Goal: Task Accomplishment & Management: Use online tool/utility

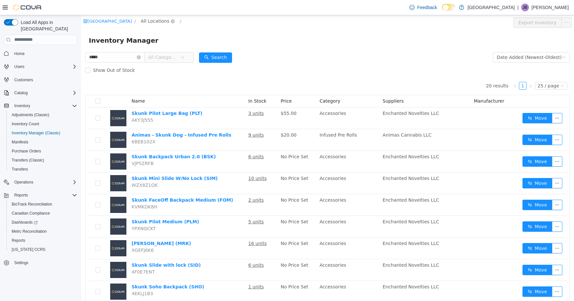
click at [149, 21] on span "All Locations" at bounding box center [155, 20] width 29 height 7
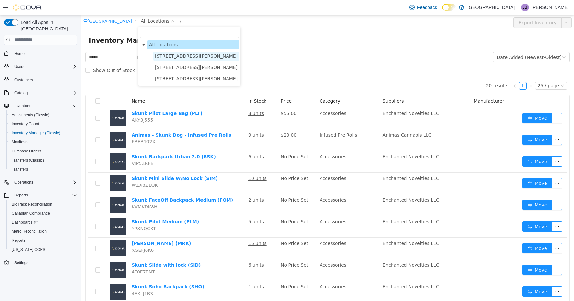
click at [169, 58] on span "[STREET_ADDRESS][PERSON_NAME]" at bounding box center [196, 55] width 83 height 5
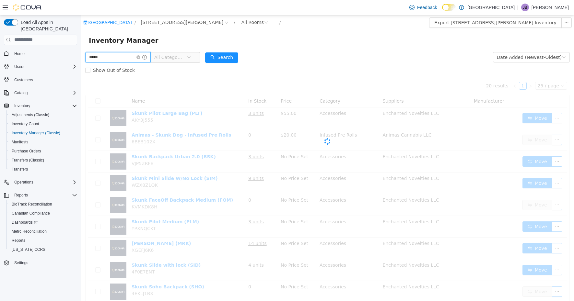
click at [117, 59] on input "*****" at bounding box center [117, 57] width 65 height 10
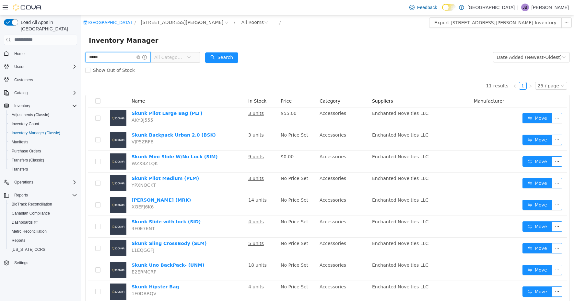
click at [117, 59] on input "*****" at bounding box center [117, 57] width 65 height 10
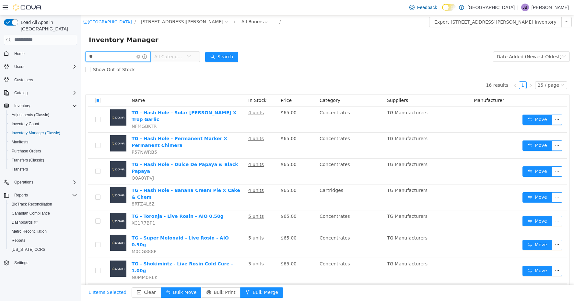
click at [110, 58] on input "**" at bounding box center [117, 56] width 65 height 10
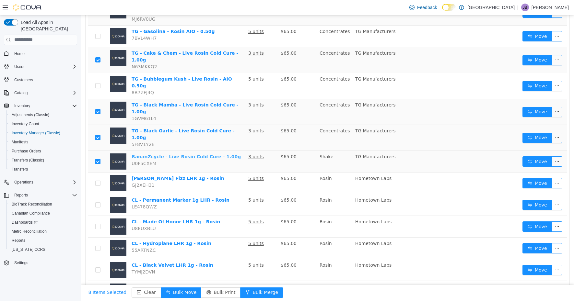
scroll to position [363, 0]
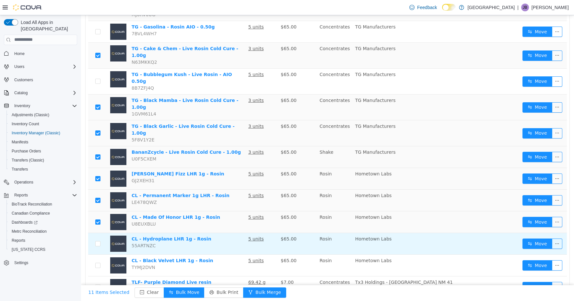
click at [101, 233] on td at bounding box center [97, 244] width 19 height 22
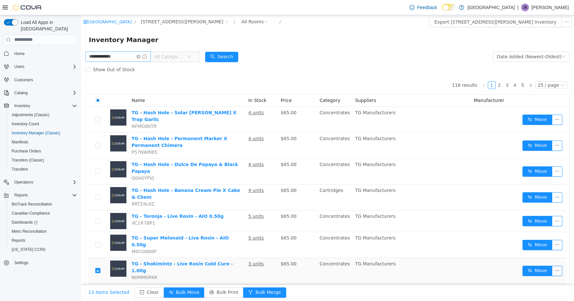
scroll to position [0, 0]
click at [118, 59] on input "**********" at bounding box center [117, 56] width 65 height 10
type input "**"
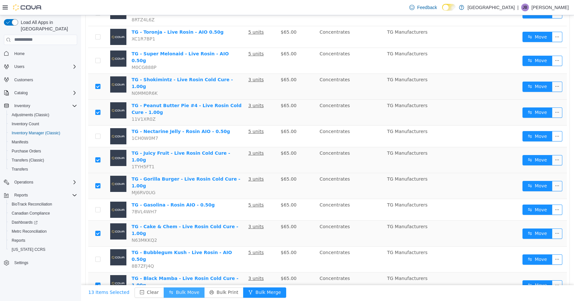
click at [184, 292] on button "Bulk Move" at bounding box center [184, 292] width 41 height 10
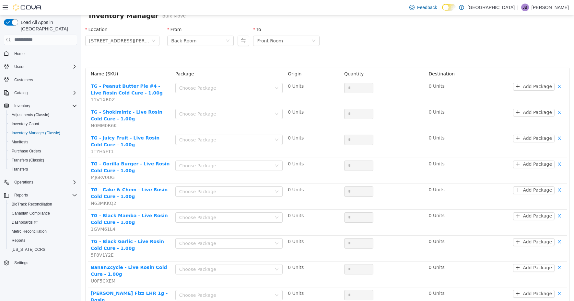
scroll to position [2, 0]
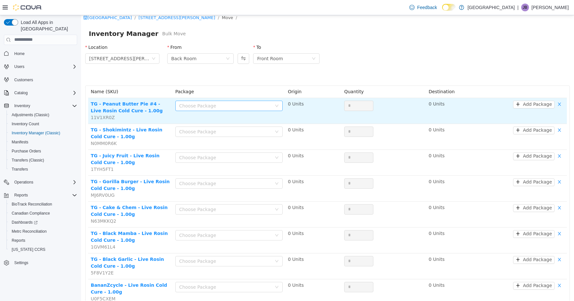
click at [225, 106] on div "Choose Package" at bounding box center [225, 105] width 93 height 6
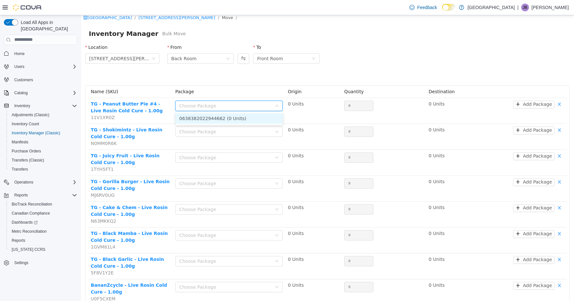
click at [222, 119] on li "0638382022944662 (0 Units)" at bounding box center [229, 118] width 108 height 10
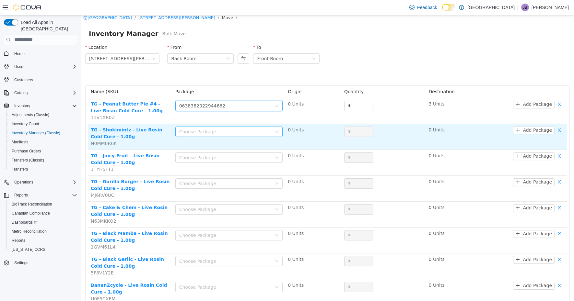
click at [222, 131] on div "Choose Package" at bounding box center [225, 131] width 93 height 6
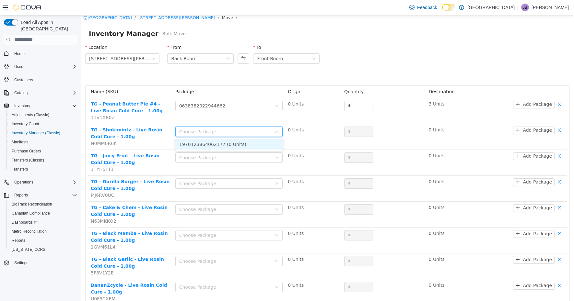
click at [220, 142] on li "1970123864062177 (0 Units)" at bounding box center [229, 144] width 108 height 10
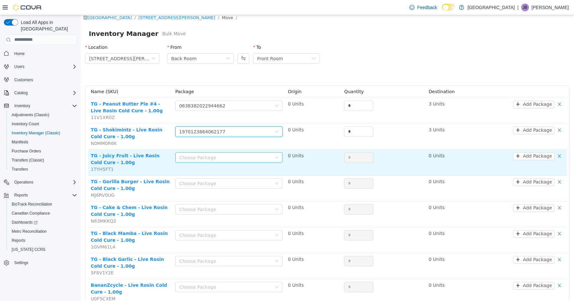
click at [217, 154] on div "Choose Package" at bounding box center [225, 157] width 93 height 6
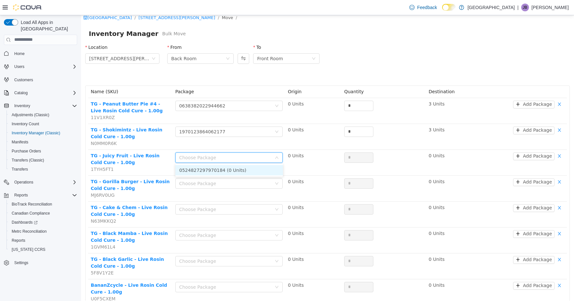
click at [217, 170] on li "0524827297970184 (0 Units)" at bounding box center [229, 170] width 108 height 10
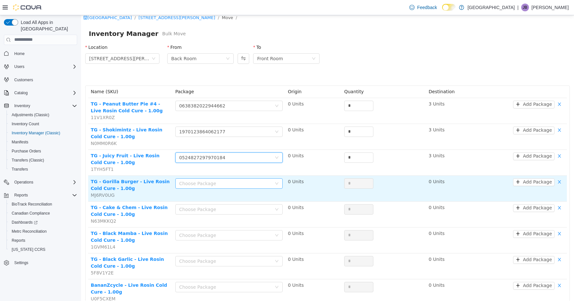
click at [216, 182] on div "Choose Package" at bounding box center [225, 183] width 93 height 6
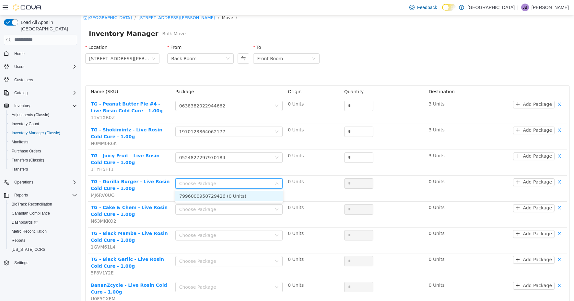
click at [215, 199] on li "7996000950729426 (0 Units)" at bounding box center [229, 196] width 108 height 10
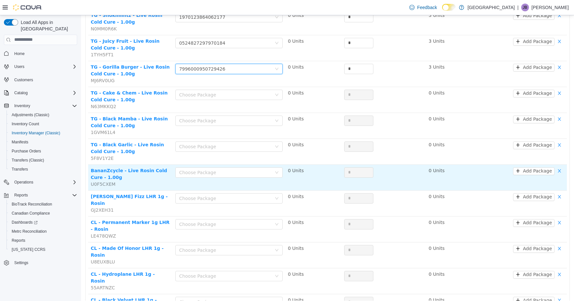
scroll to position [128, 0]
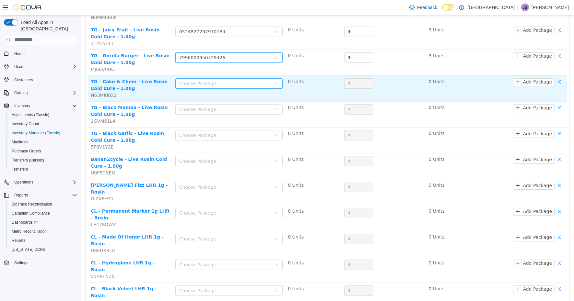
click at [223, 85] on div "Choose Package" at bounding box center [225, 83] width 93 height 6
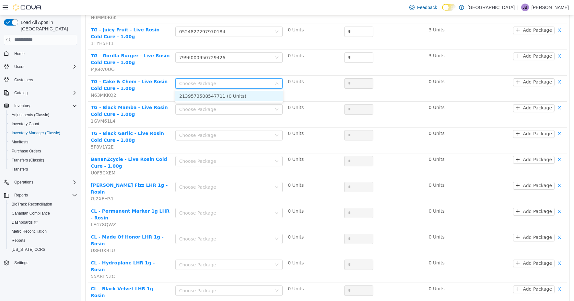
click at [221, 98] on li "2139573508547711 (0 Units)" at bounding box center [229, 96] width 108 height 10
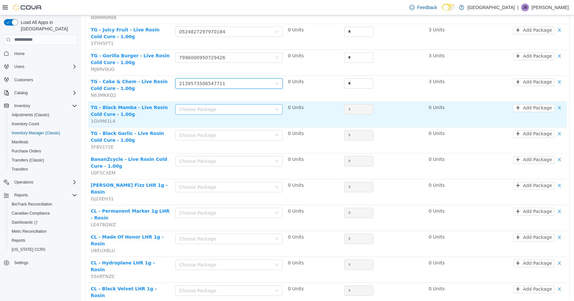
click at [222, 109] on div "Choose Package" at bounding box center [225, 109] width 93 height 6
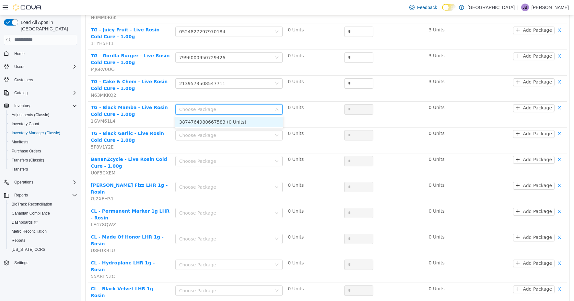
click at [222, 119] on li "3874764980667583 (0 Units)" at bounding box center [229, 122] width 108 height 10
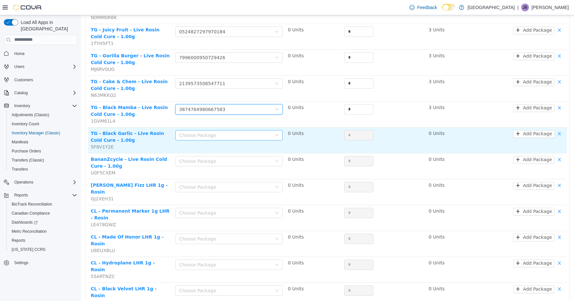
click at [219, 134] on div "Choose Package" at bounding box center [225, 135] width 93 height 6
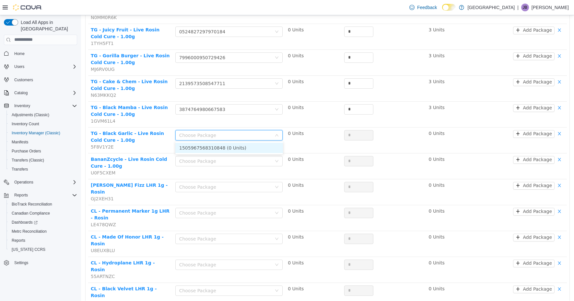
click at [217, 147] on li "1505967568310848 (0 Units)" at bounding box center [229, 148] width 108 height 10
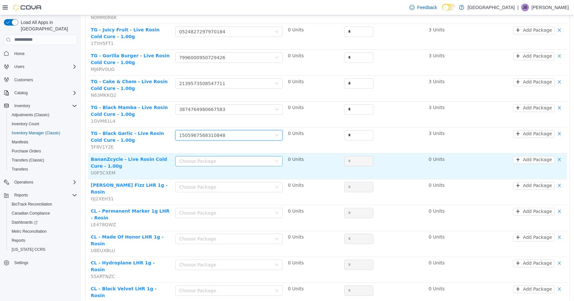
click at [217, 158] on div "Choose Package" at bounding box center [225, 161] width 93 height 6
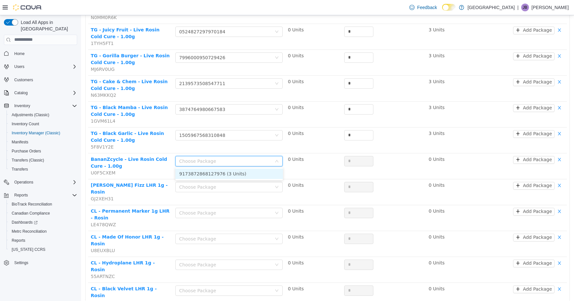
click at [217, 174] on li "9173872868127976 (3 Units)" at bounding box center [229, 174] width 108 height 10
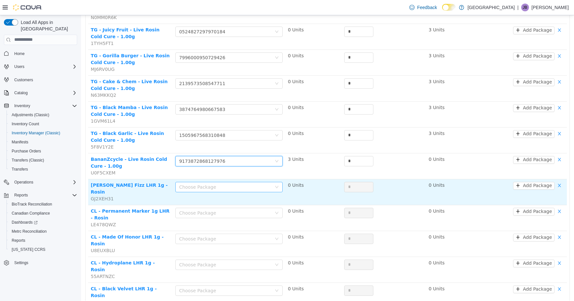
click at [216, 184] on div "Choose Package" at bounding box center [225, 187] width 93 height 6
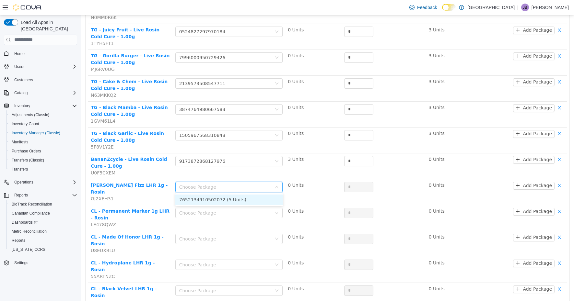
click at [217, 202] on li "7652134910502072 (5 Units)" at bounding box center [229, 199] width 108 height 10
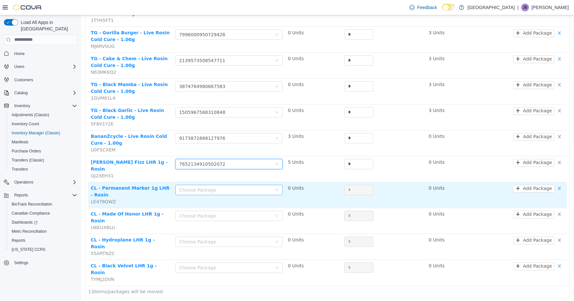
scroll to position [151, 0]
click at [217, 187] on div "Choose Package" at bounding box center [225, 190] width 93 height 6
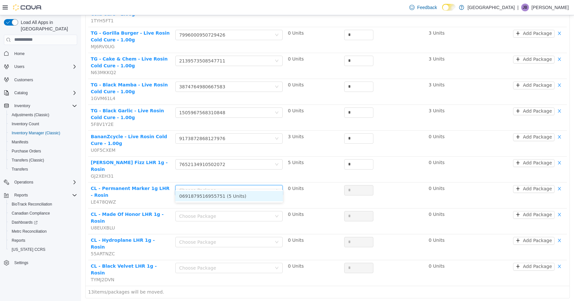
click at [217, 195] on li "0691879516955751 (5 Units)" at bounding box center [229, 196] width 108 height 10
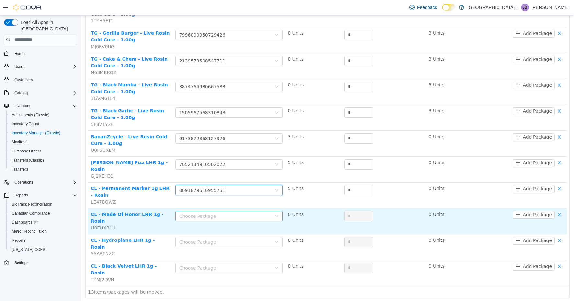
click at [216, 213] on div "Choose Package" at bounding box center [225, 216] width 93 height 6
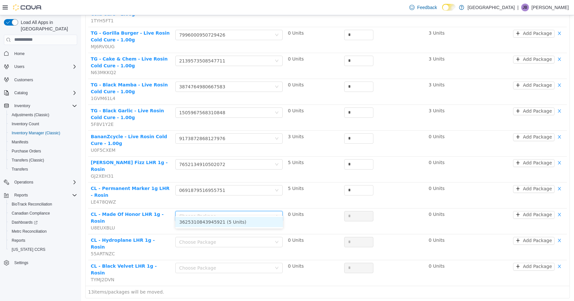
click at [215, 219] on li "3625310843945921 (5 Units)" at bounding box center [229, 222] width 108 height 10
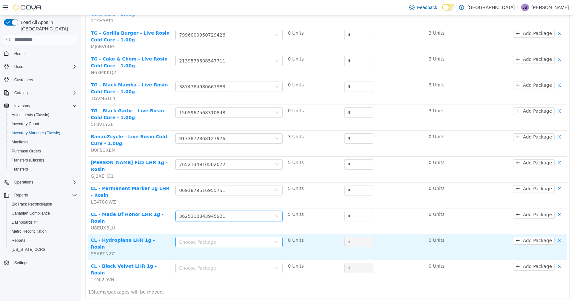
click at [217, 239] on div "Choose Package" at bounding box center [225, 242] width 93 height 6
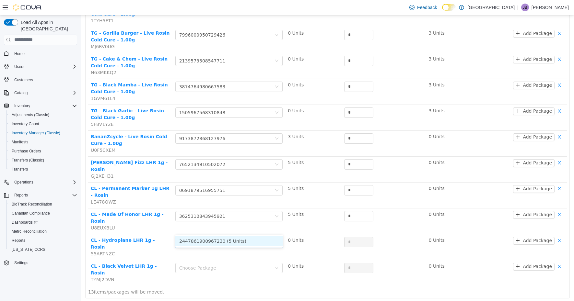
click at [218, 241] on li "2447861900967230 (5 Units)" at bounding box center [229, 241] width 108 height 10
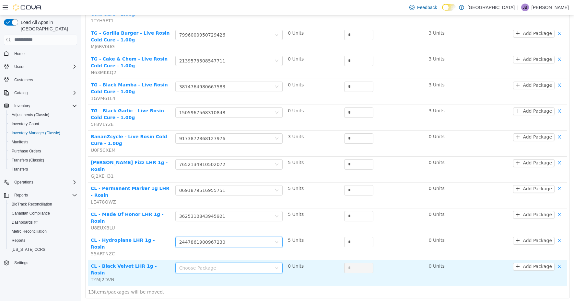
click at [219, 263] on div "Choose Package" at bounding box center [227, 268] width 96 height 10
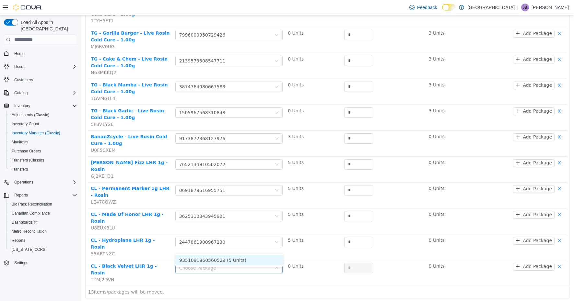
click at [221, 261] on li "9351091860560529 (5 Units)" at bounding box center [229, 260] width 108 height 10
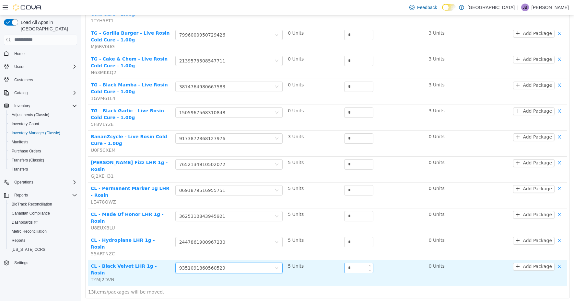
click at [355, 263] on input "*" at bounding box center [359, 268] width 29 height 10
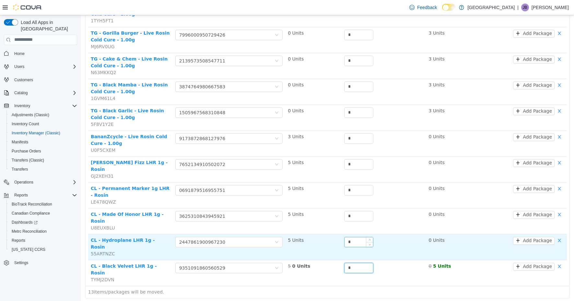
type input "*"
click at [354, 237] on input "*" at bounding box center [359, 242] width 29 height 10
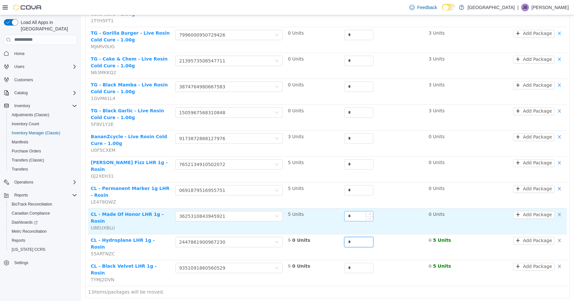
type input "*"
click at [352, 211] on input "*" at bounding box center [359, 216] width 29 height 10
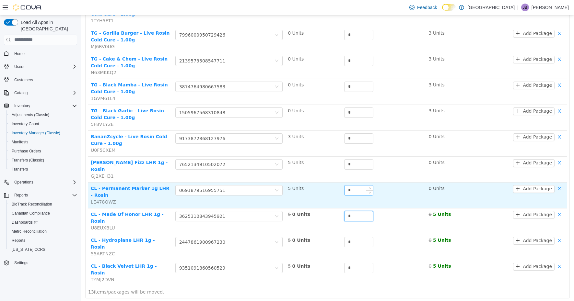
type input "*"
click at [355, 185] on input "*" at bounding box center [359, 190] width 29 height 10
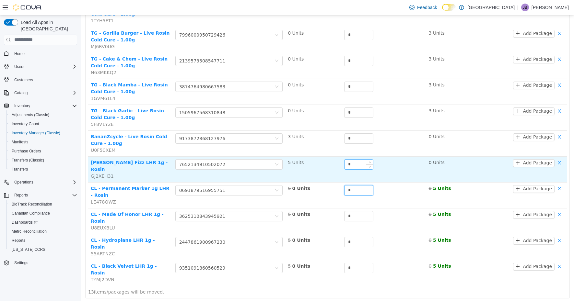
type input "*"
click at [354, 160] on input "*" at bounding box center [359, 164] width 29 height 10
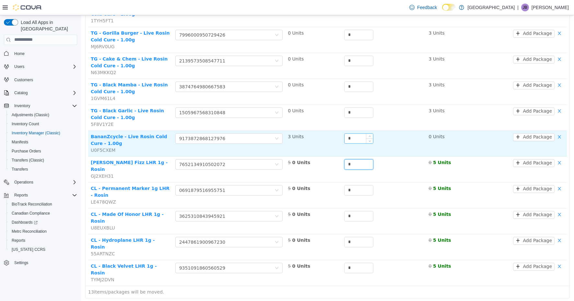
type input "*"
click at [353, 138] on input "*" at bounding box center [359, 139] width 29 height 10
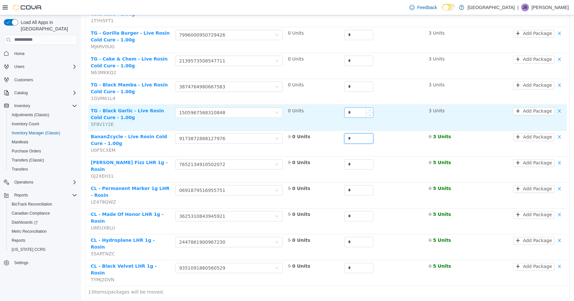
type input "*"
click at [355, 114] on input "*" at bounding box center [359, 113] width 29 height 10
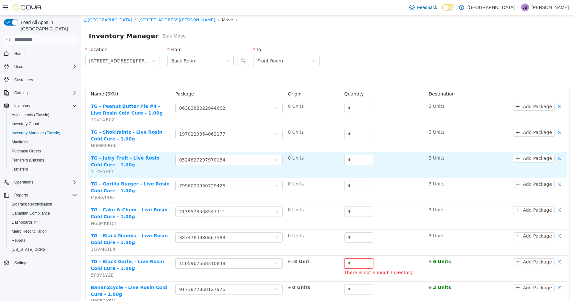
scroll to position [0, 0]
type input "*"
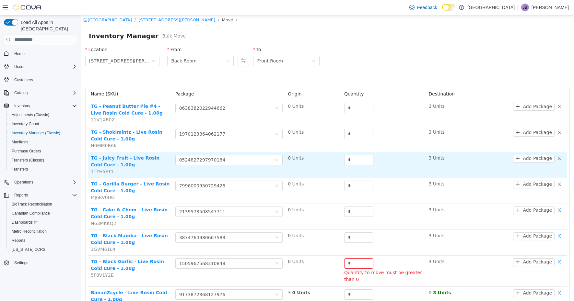
click at [361, 167] on div "*" at bounding box center [383, 161] width 79 height 13
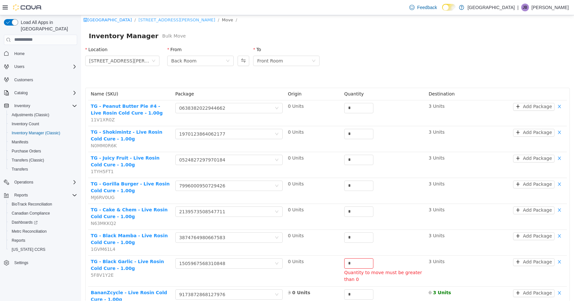
click at [147, 22] on link "[STREET_ADDRESS][PERSON_NAME]" at bounding box center [176, 19] width 77 height 5
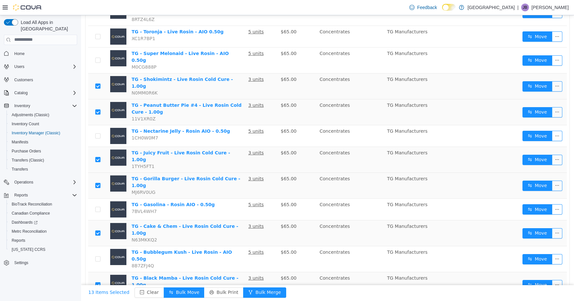
scroll to position [184, 0]
click at [533, 228] on button "Move" at bounding box center [537, 233] width 30 height 10
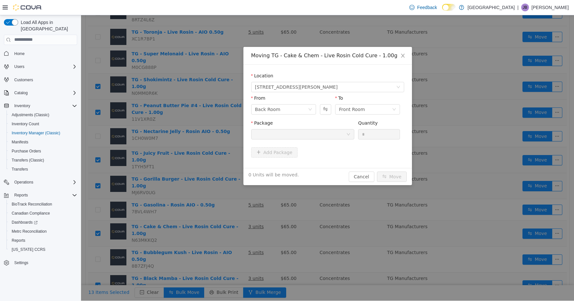
click at [330, 137] on div at bounding box center [300, 134] width 91 height 10
click at [323, 108] on button "Swap" at bounding box center [325, 109] width 11 height 10
click at [312, 137] on div at bounding box center [300, 134] width 91 height 10
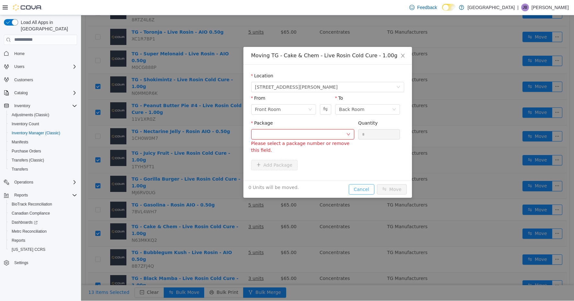
click at [364, 177] on div "Moving TG - Cake & Chem - Live Rosin Cold Cure - 1.00g Location 1165 McNutt Roa…" at bounding box center [327, 122] width 169 height 151
click at [361, 192] on button "Cancel" at bounding box center [362, 189] width 26 height 10
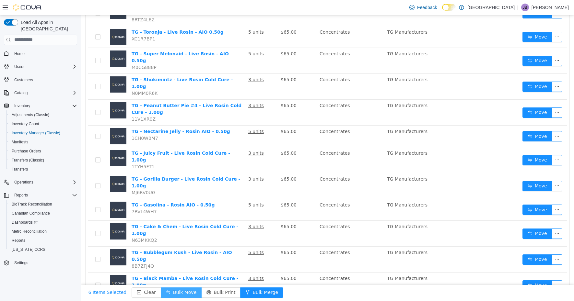
click at [184, 291] on button "Bulk Move" at bounding box center [181, 292] width 41 height 10
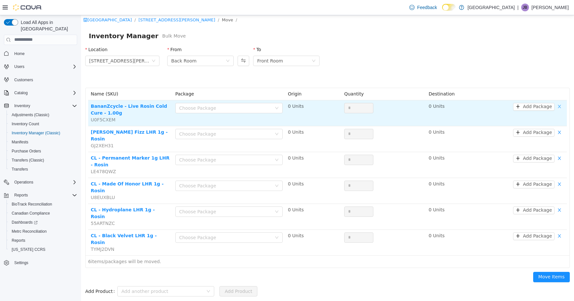
click at [558, 106] on button "button" at bounding box center [560, 107] width 10 height 8
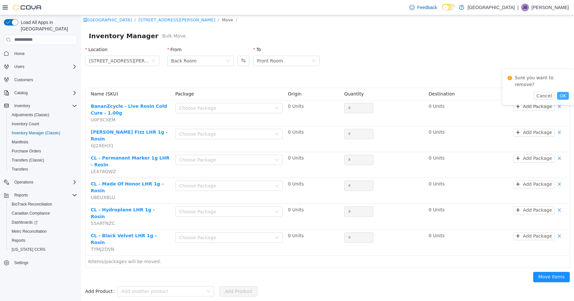
click at [563, 92] on button "OK" at bounding box center [563, 96] width 12 height 8
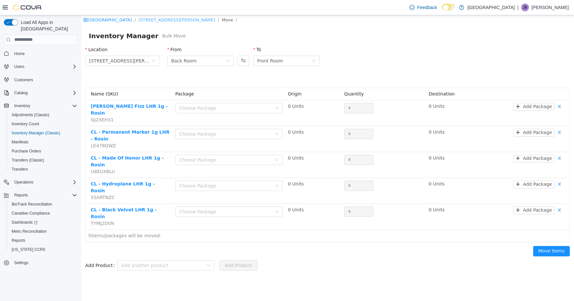
click at [154, 21] on link "[STREET_ADDRESS][PERSON_NAME]" at bounding box center [176, 19] width 77 height 5
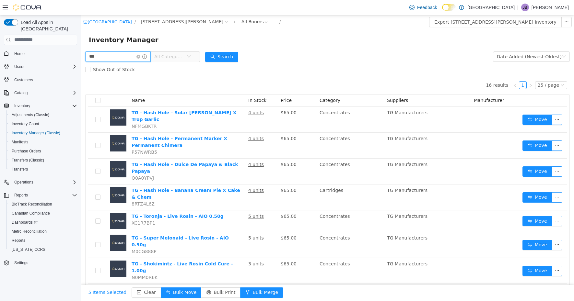
click at [123, 59] on input "**" at bounding box center [117, 56] width 65 height 10
click at [122, 60] on input "**" at bounding box center [117, 56] width 65 height 10
type input "**"
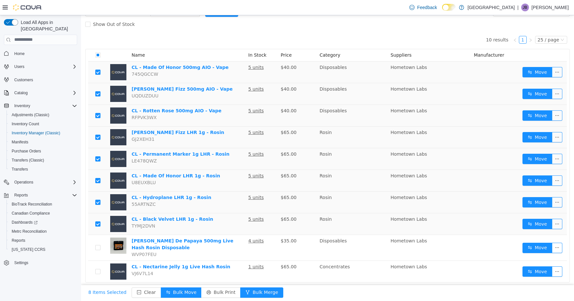
scroll to position [46, 0]
click at [183, 292] on button "Bulk Move" at bounding box center [181, 292] width 41 height 10
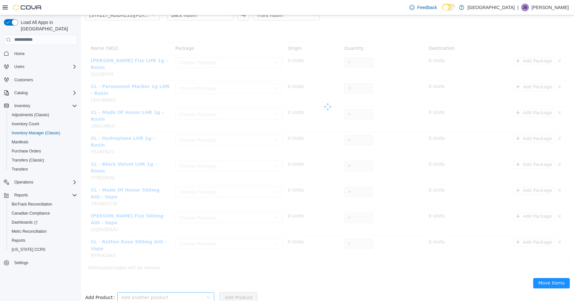
scroll to position [8, 0]
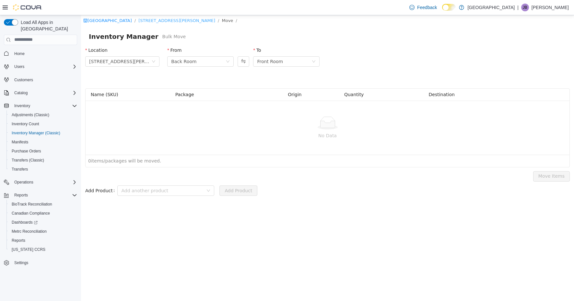
click at [155, 22] on link "[STREET_ADDRESS][PERSON_NAME]" at bounding box center [176, 20] width 77 height 5
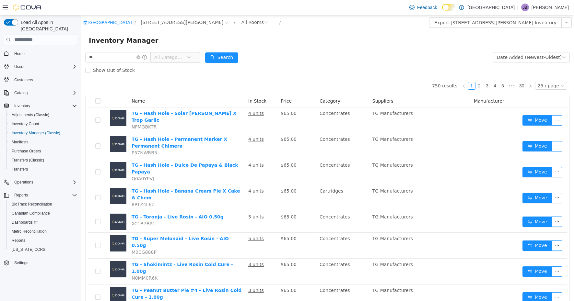
type input "**"
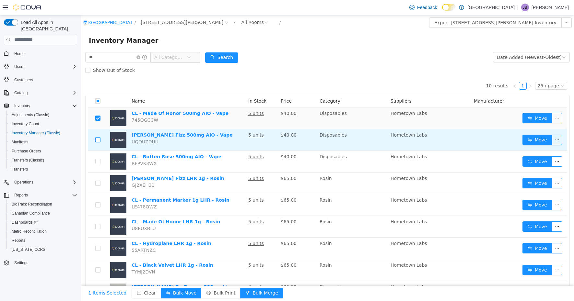
click at [98, 143] on label at bounding box center [97, 139] width 5 height 7
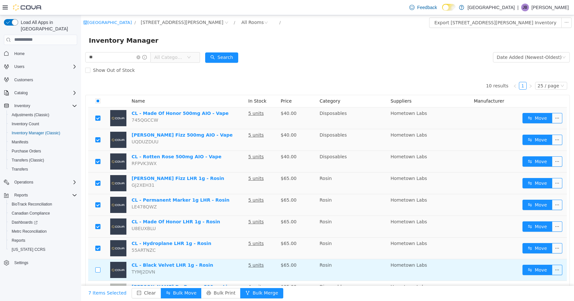
click at [99, 274] on label at bounding box center [97, 270] width 5 height 7
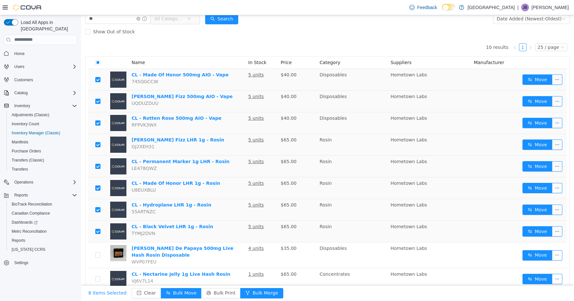
scroll to position [42, 0]
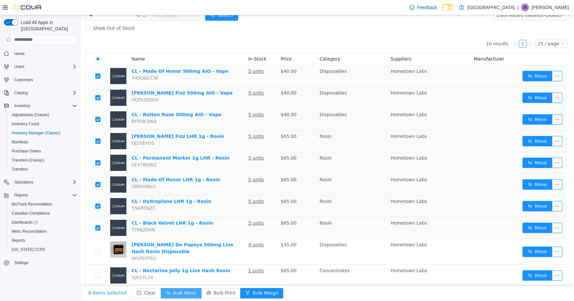
click at [179, 293] on button "Bulk Move" at bounding box center [181, 293] width 41 height 10
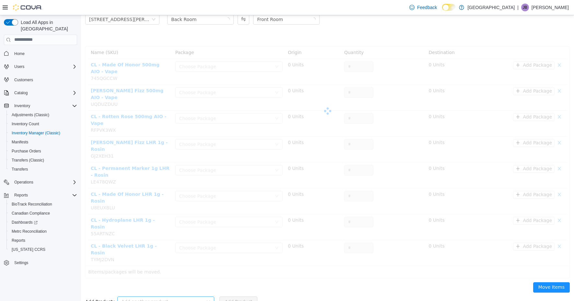
scroll to position [8, 0]
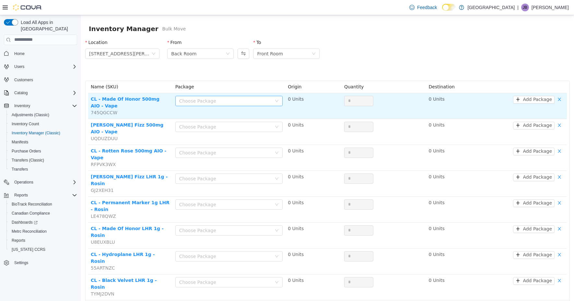
click at [239, 99] on div "Choose Package" at bounding box center [225, 101] width 93 height 6
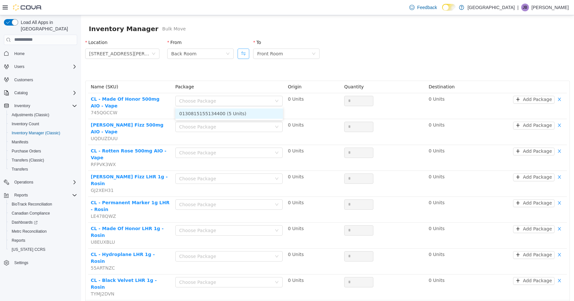
click at [244, 52] on button "Swap" at bounding box center [244, 53] width 12 height 10
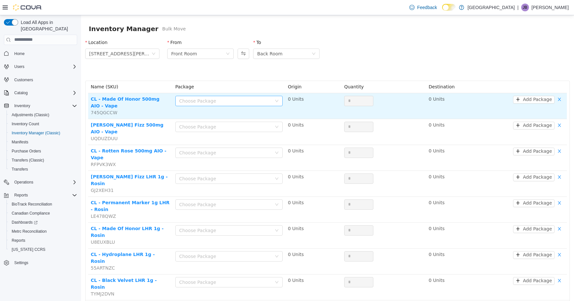
click at [237, 101] on div "Choose Package" at bounding box center [225, 101] width 93 height 6
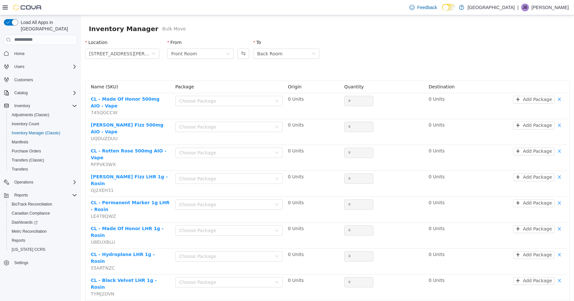
drag, startPoint x: 243, startPoint y: 55, endPoint x: 241, endPoint y: 63, distance: 8.4
click at [243, 56] on button "Swap" at bounding box center [244, 53] width 12 height 10
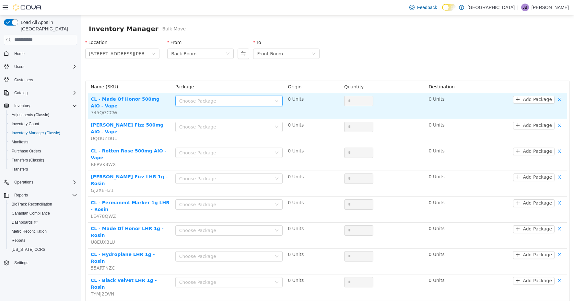
click at [214, 96] on div "Choose Package" at bounding box center [227, 101] width 96 height 10
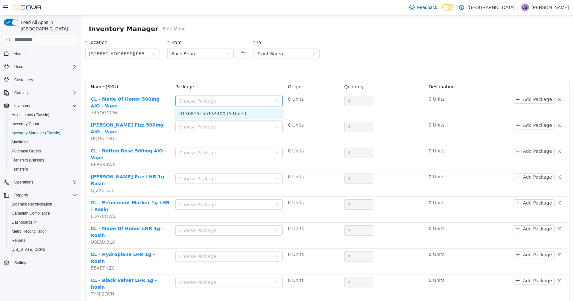
click at [207, 113] on li "0130815155134400 (5 Units)" at bounding box center [229, 113] width 108 height 10
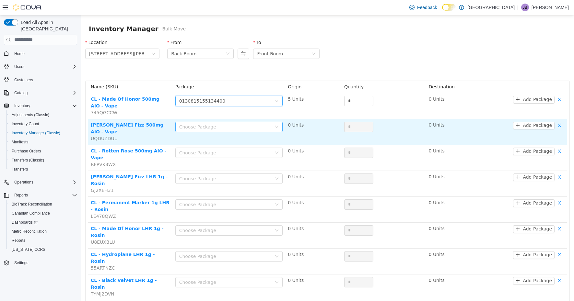
click at [210, 126] on div "Choose Package" at bounding box center [225, 126] width 93 height 6
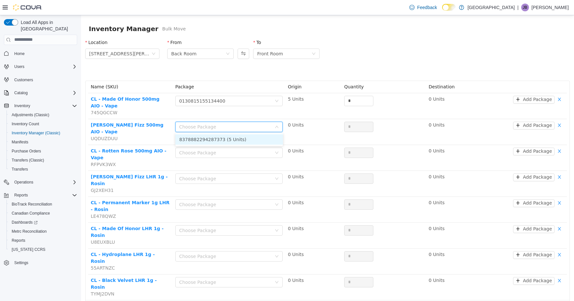
click at [210, 139] on li "8378882294287373 (5 Units)" at bounding box center [229, 139] width 108 height 10
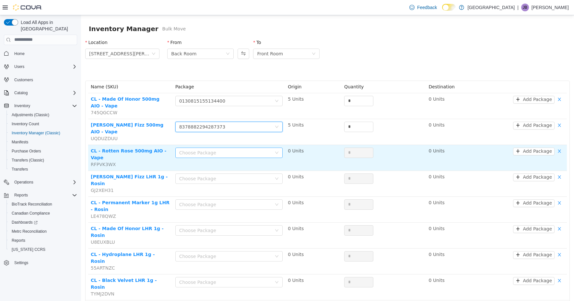
click at [211, 149] on div "Choose Package" at bounding box center [225, 152] width 93 height 6
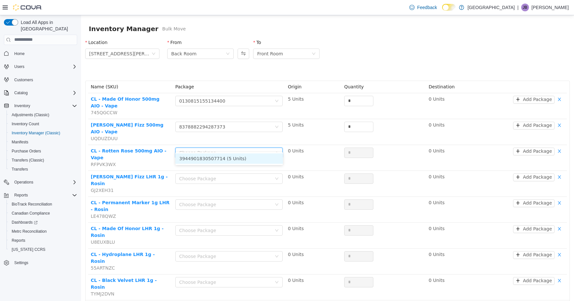
click at [213, 160] on li "3944901830507714 (5 Units)" at bounding box center [229, 158] width 108 height 10
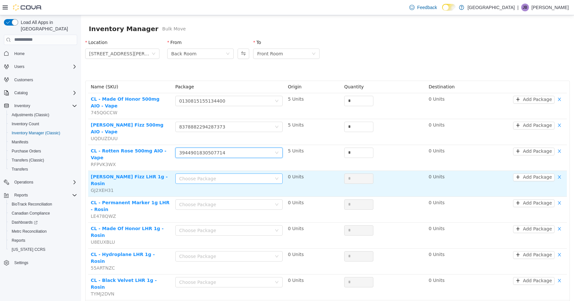
click at [212, 175] on div "Choose Package" at bounding box center [225, 178] width 93 height 6
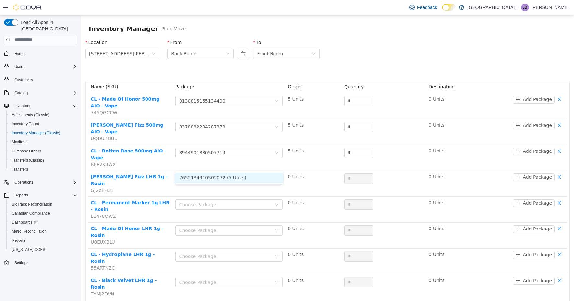
click at [215, 179] on li "7652134910502072 (5 Units)" at bounding box center [229, 177] width 108 height 10
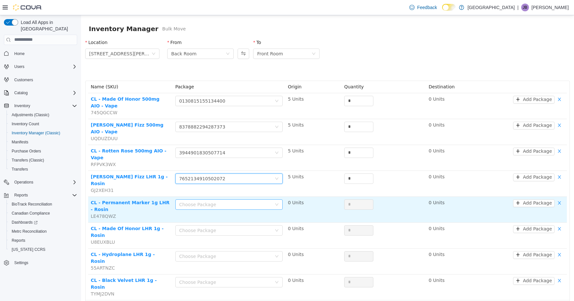
click at [216, 201] on div "Choose Package" at bounding box center [225, 204] width 93 height 6
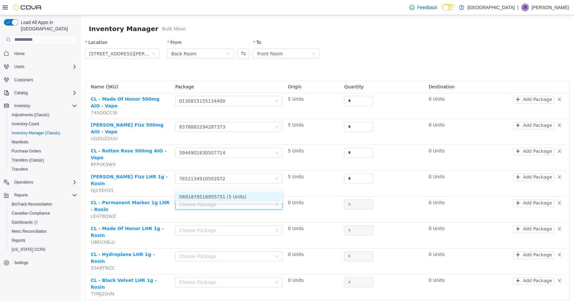
click at [218, 198] on li "0691879516955751 (5 Units)" at bounding box center [229, 197] width 108 height 10
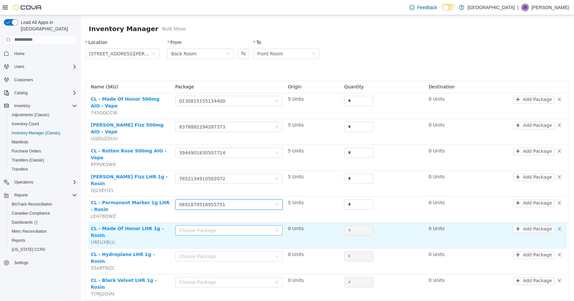
click at [221, 227] on div "Choose Package" at bounding box center [225, 230] width 93 height 6
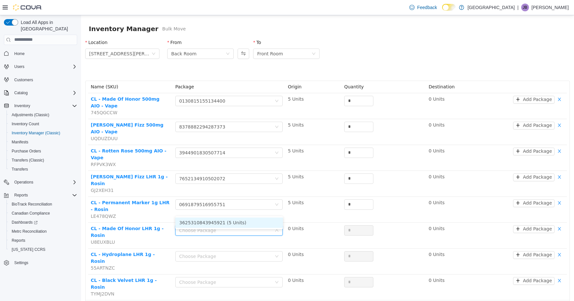
click at [223, 224] on li "3625310843945921 (5 Units)" at bounding box center [229, 222] width 108 height 10
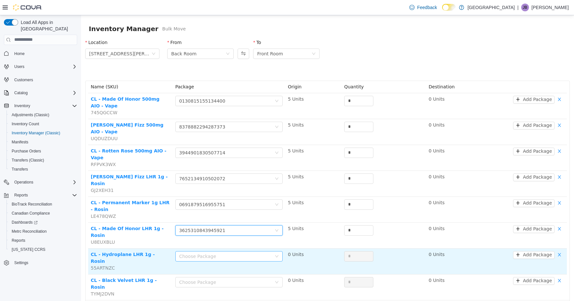
click at [225, 253] on div "Choose Package" at bounding box center [225, 256] width 93 height 6
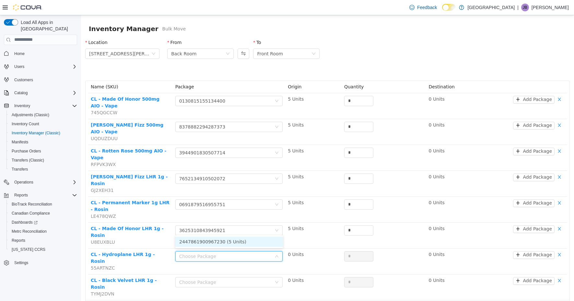
click at [225, 241] on li "2447861900967230 (5 Units)" at bounding box center [229, 242] width 108 height 10
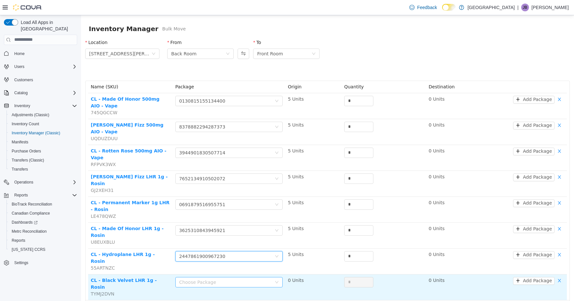
click at [228, 279] on div "Choose Package" at bounding box center [225, 282] width 93 height 6
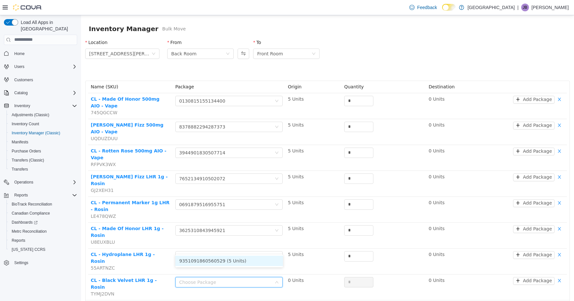
click at [231, 263] on li "9351091860560529 (5 Units)" at bounding box center [229, 261] width 108 height 10
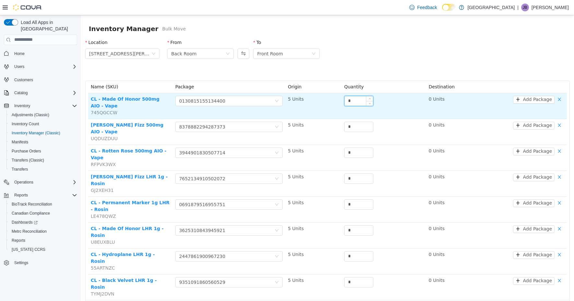
click at [355, 104] on input "*" at bounding box center [359, 101] width 29 height 10
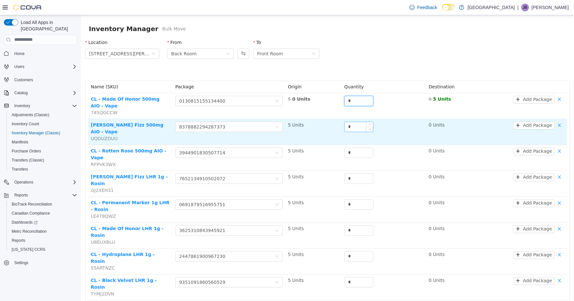
type input "*"
click at [357, 125] on input "*" at bounding box center [359, 127] width 29 height 10
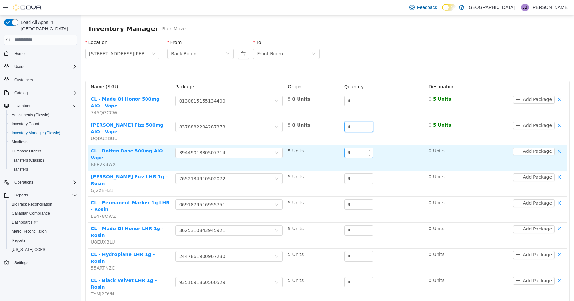
type input "*"
click at [355, 148] on input "*" at bounding box center [359, 153] width 29 height 10
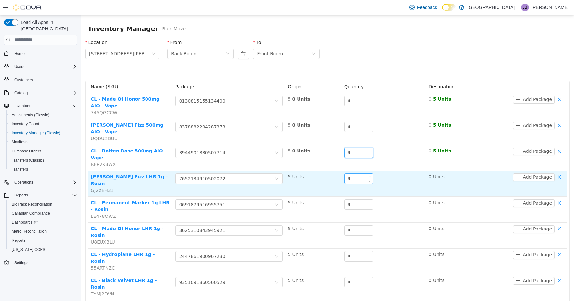
type input "*"
click at [353, 174] on input "*" at bounding box center [359, 179] width 29 height 10
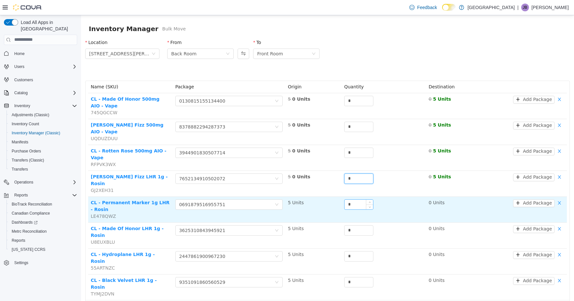
type input "*"
click at [354, 200] on input "*" at bounding box center [359, 205] width 29 height 10
type input "*"
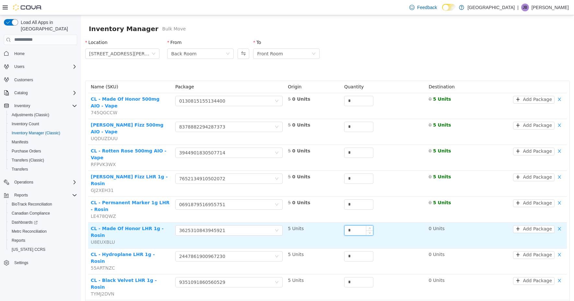
click at [349, 226] on input "*" at bounding box center [359, 231] width 29 height 10
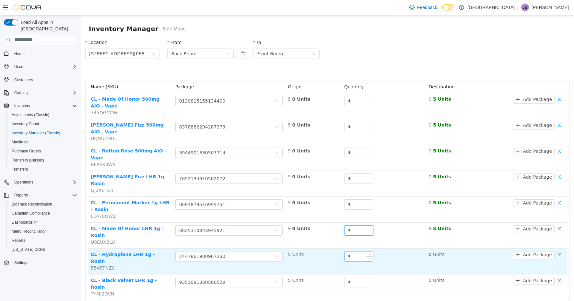
type input "*"
click at [353, 252] on input "*" at bounding box center [359, 257] width 29 height 10
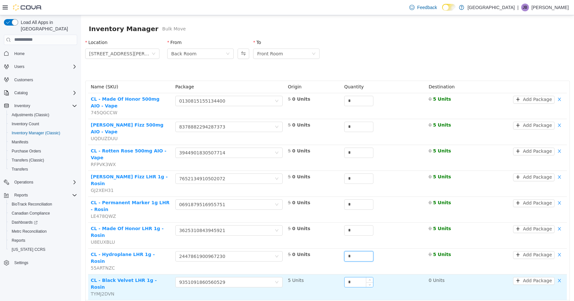
type input "*"
click at [355, 277] on input "*" at bounding box center [359, 282] width 29 height 10
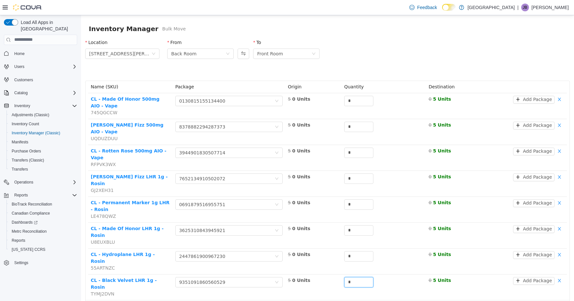
type input "*"
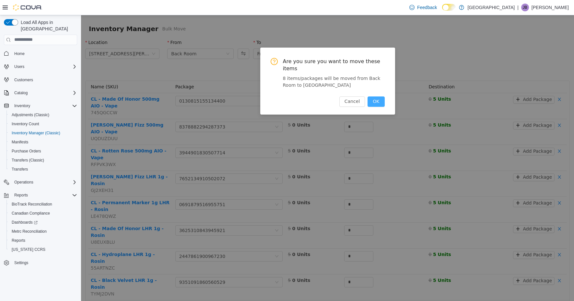
click at [374, 99] on button "OK" at bounding box center [376, 101] width 17 height 10
